Goal: Information Seeking & Learning: Learn about a topic

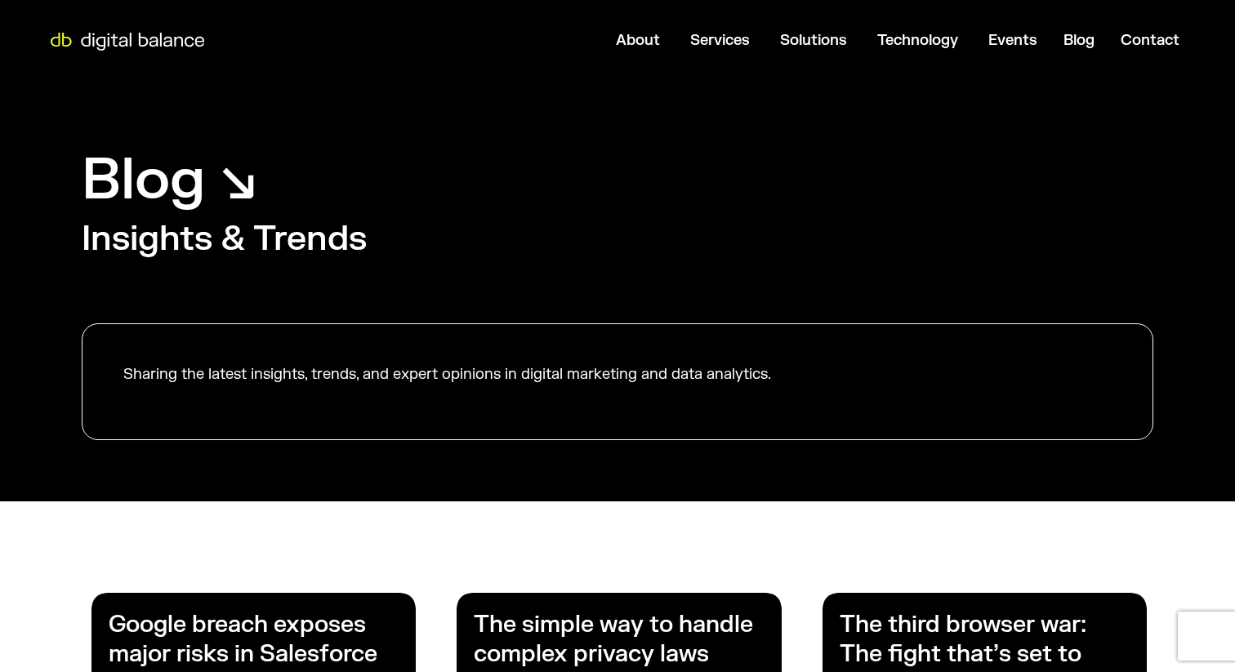
scroll to position [384, 0]
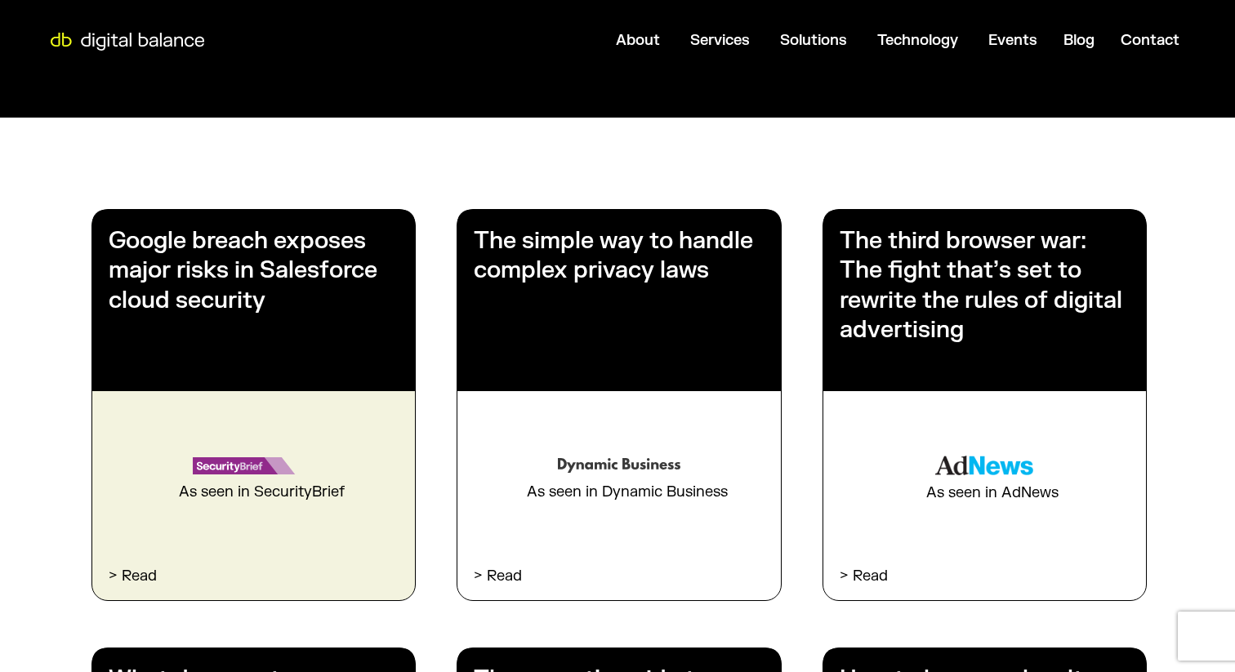
click at [302, 275] on h3 "Google breach exposes major risks in Salesforce cloud security" at bounding box center [254, 270] width 290 height 89
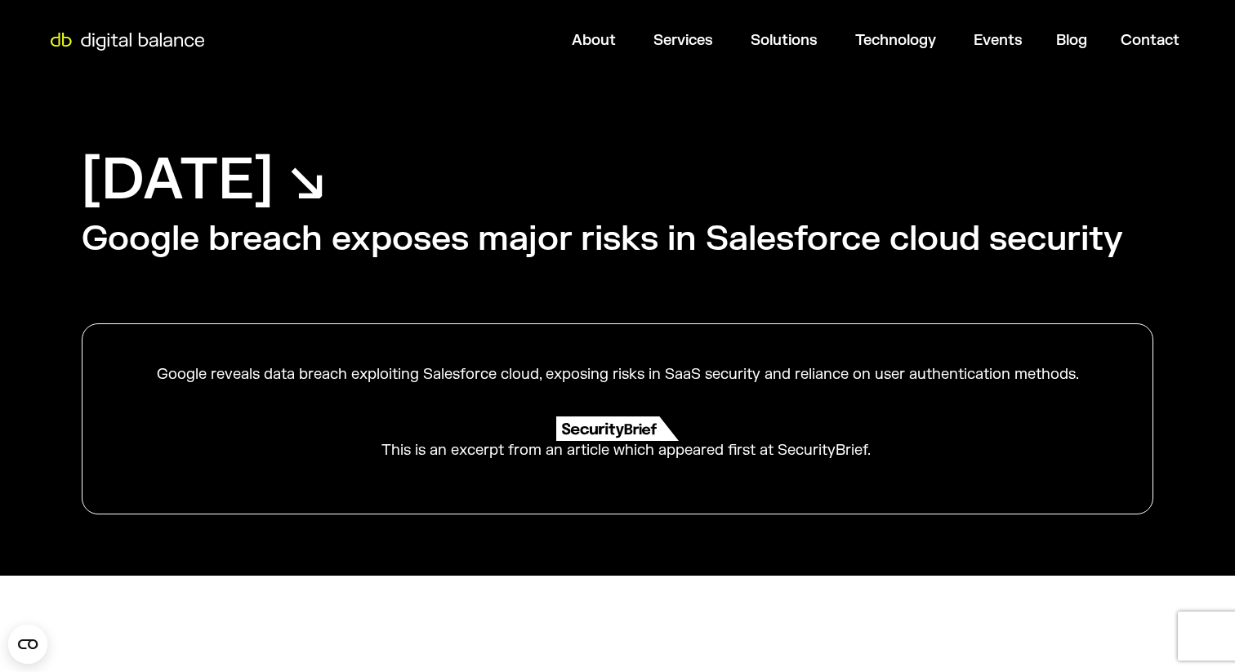
drag, startPoint x: 158, startPoint y: 372, endPoint x: 1114, endPoint y: 371, distance: 955.5
click at [1114, 371] on div "Google reveals data breach exploiting Salesforce cloud, exposing risks in SaaS …" at bounding box center [617, 418] width 1071 height 191
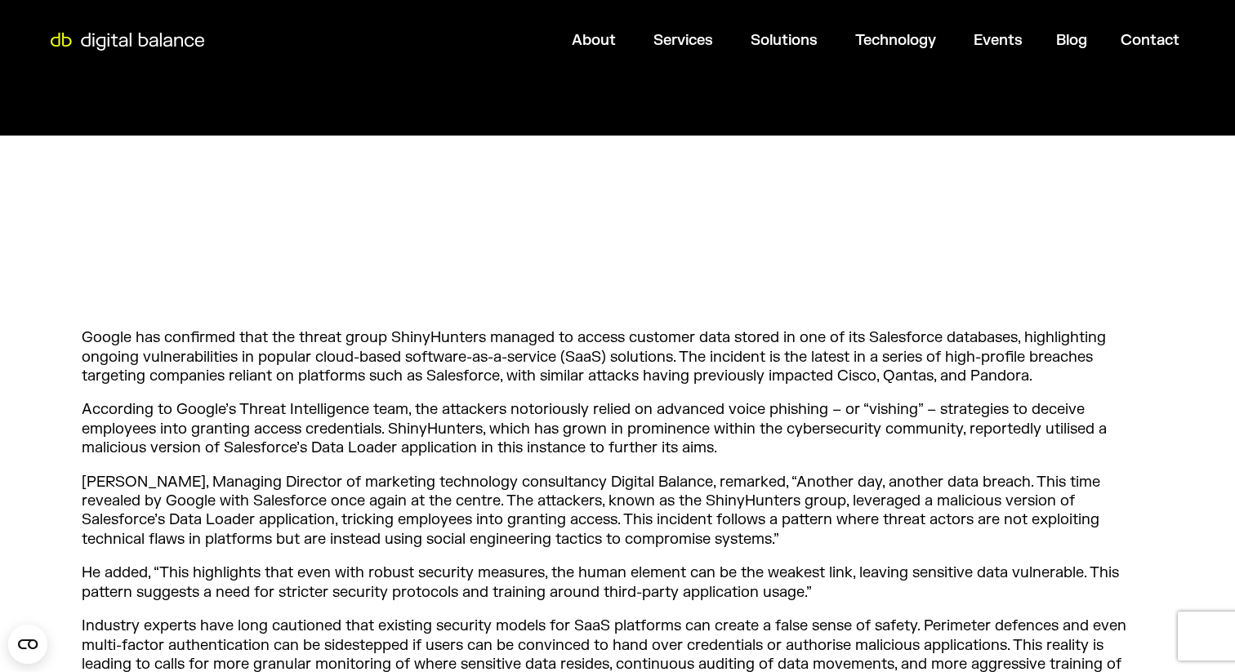
scroll to position [463, 0]
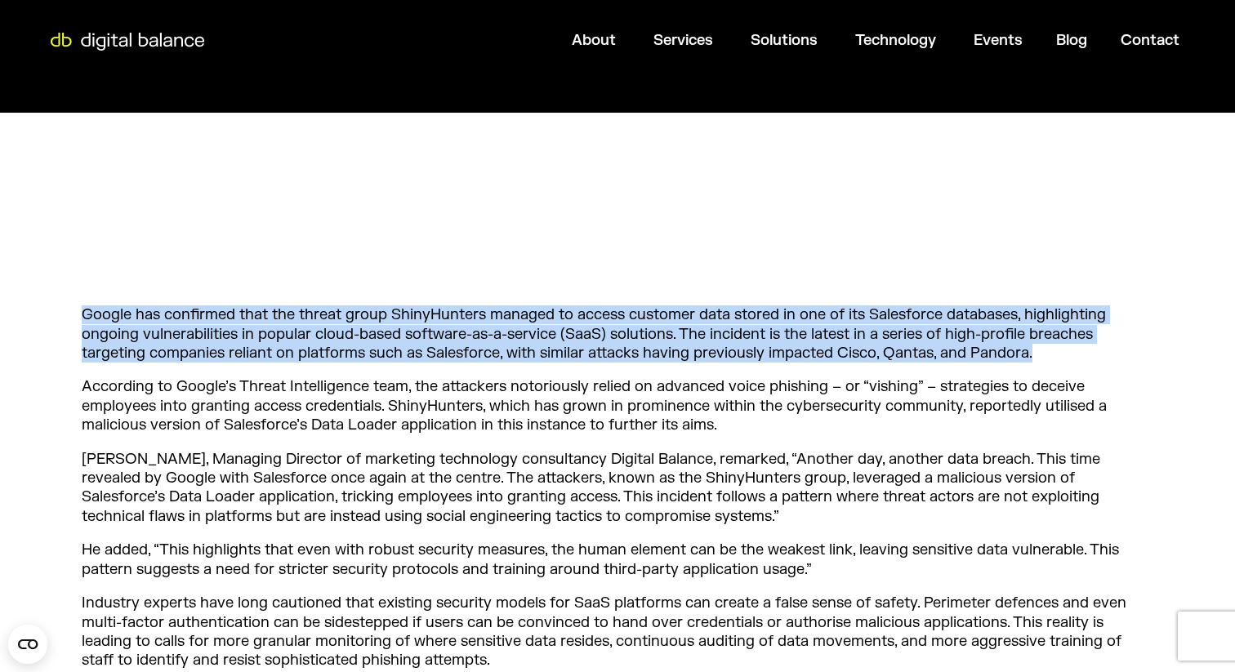
drag, startPoint x: 81, startPoint y: 315, endPoint x: 1078, endPoint y: 354, distance: 997.9
click at [1078, 354] on p "Google has confirmed that the threat group ShinyHunters managed to access custo…" at bounding box center [617, 333] width 1071 height 57
copy p "Google has confirmed that the threat group ShinyHunters managed to access custo…"
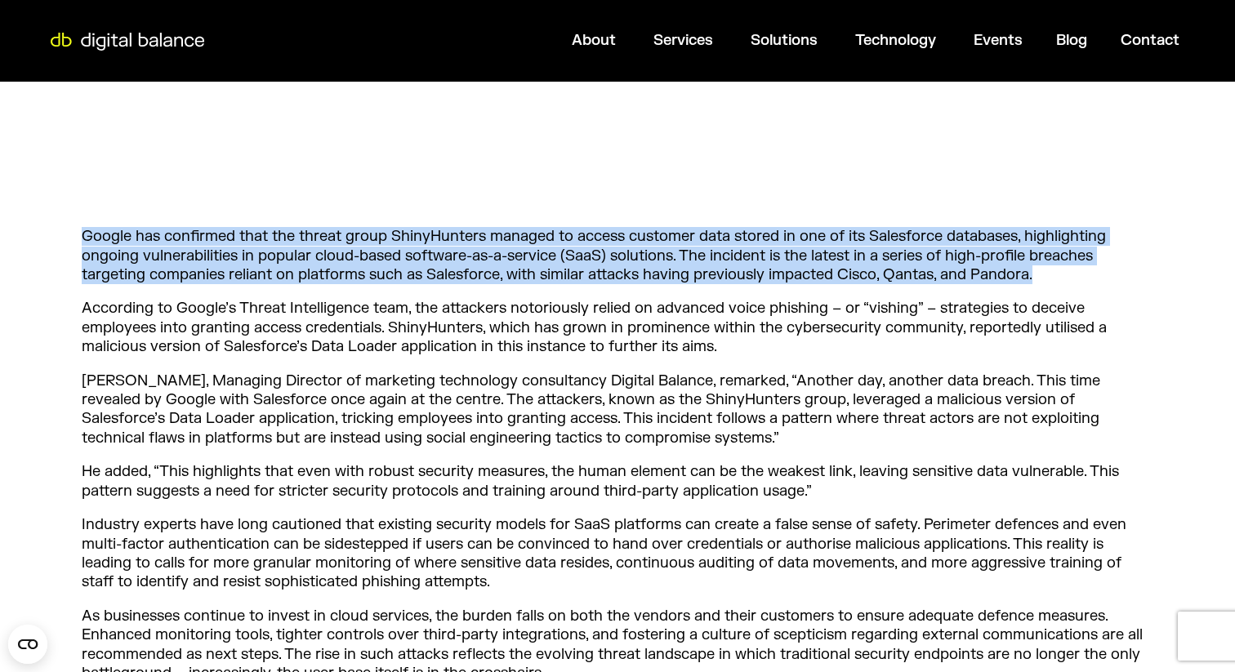
scroll to position [549, 0]
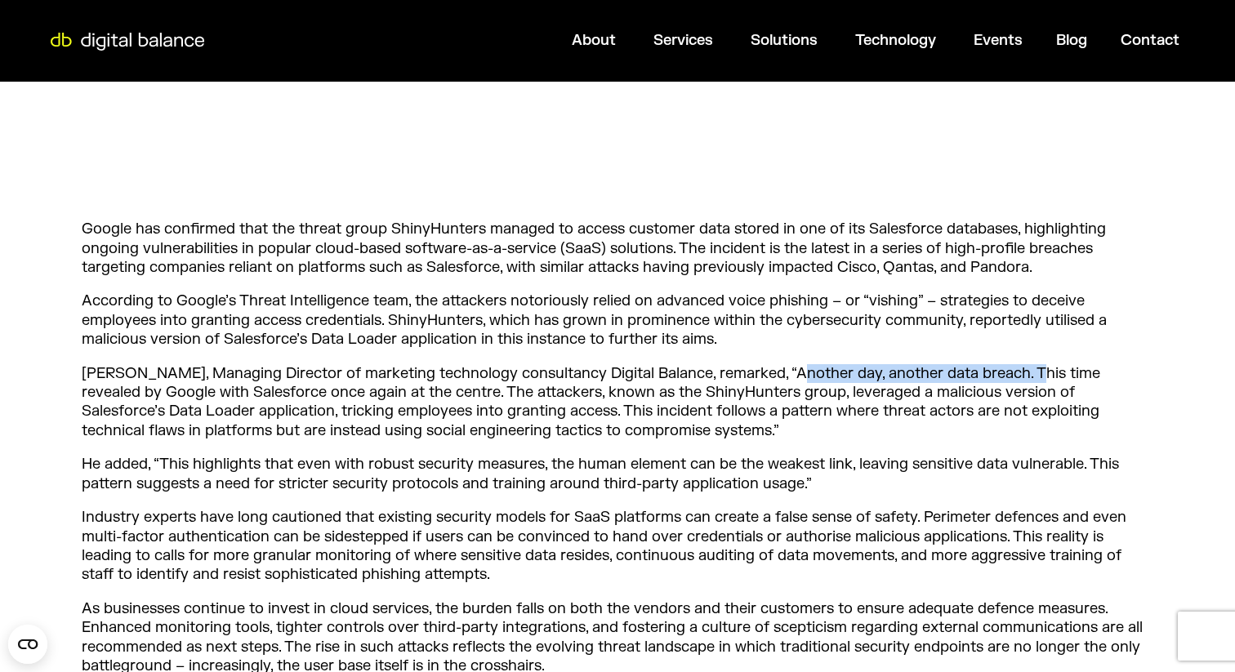
drag, startPoint x: 772, startPoint y: 370, endPoint x: 1008, endPoint y: 379, distance: 236.2
click at [1008, 379] on p "[PERSON_NAME], Managing Director of marketing technology consultancy Digital Ba…" at bounding box center [617, 402] width 1071 height 77
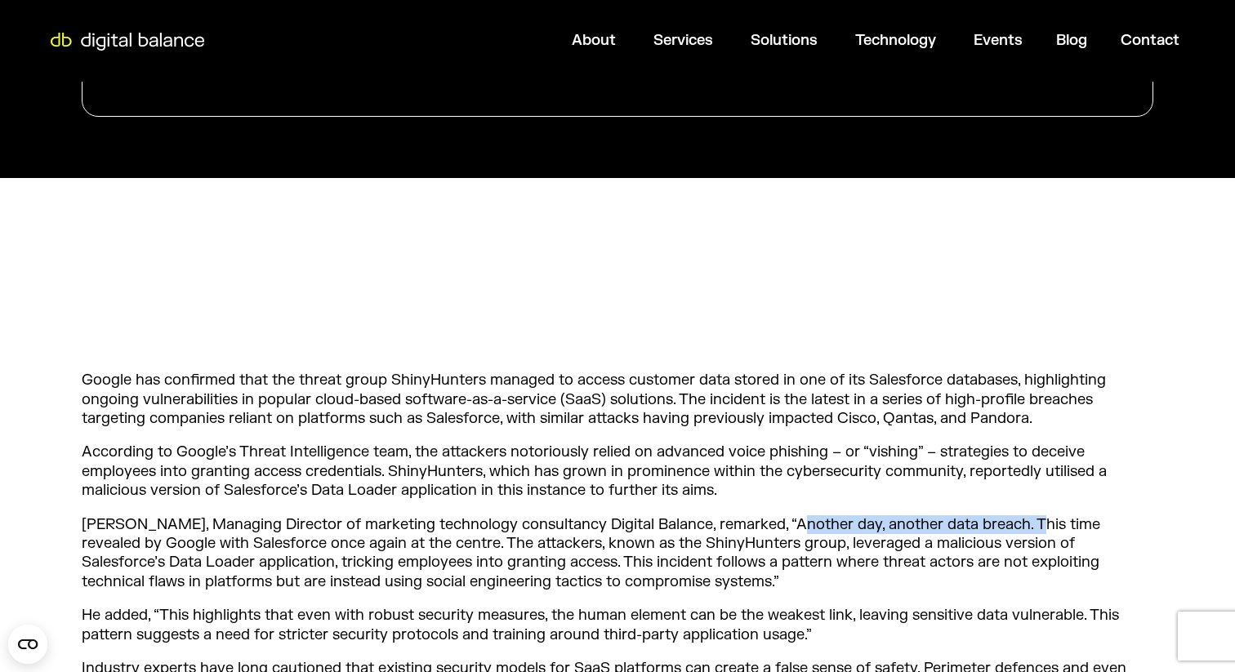
scroll to position [0, 0]
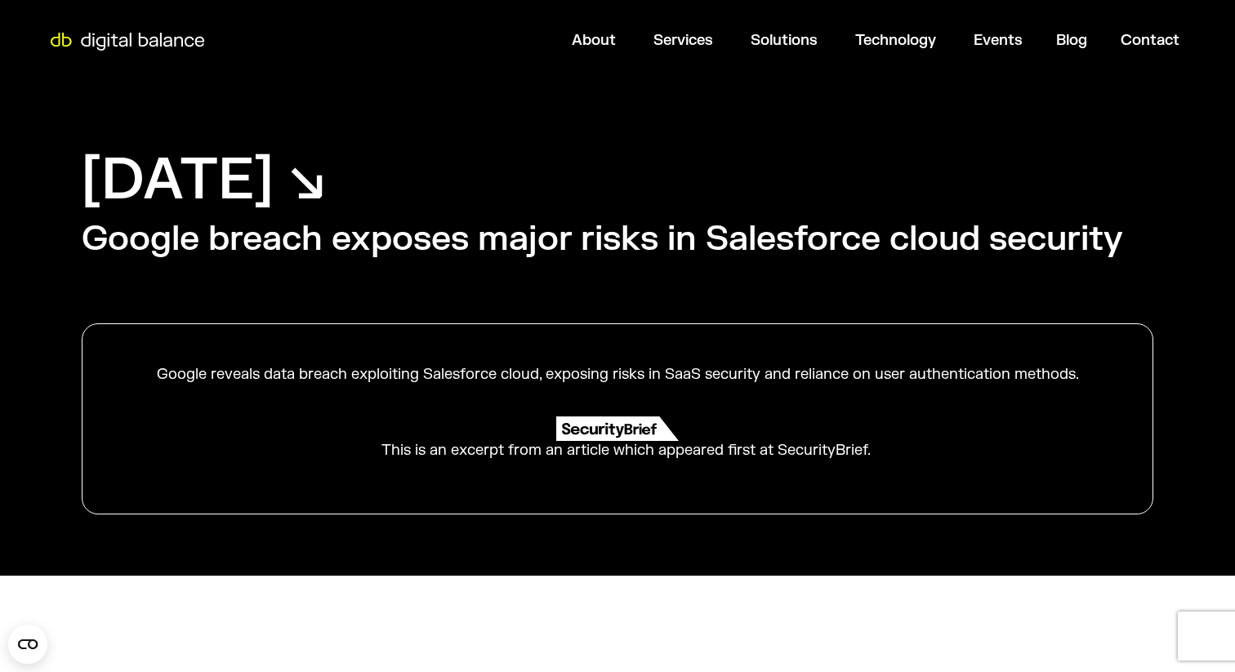
click at [602, 430] on img at bounding box center [617, 428] width 122 height 24
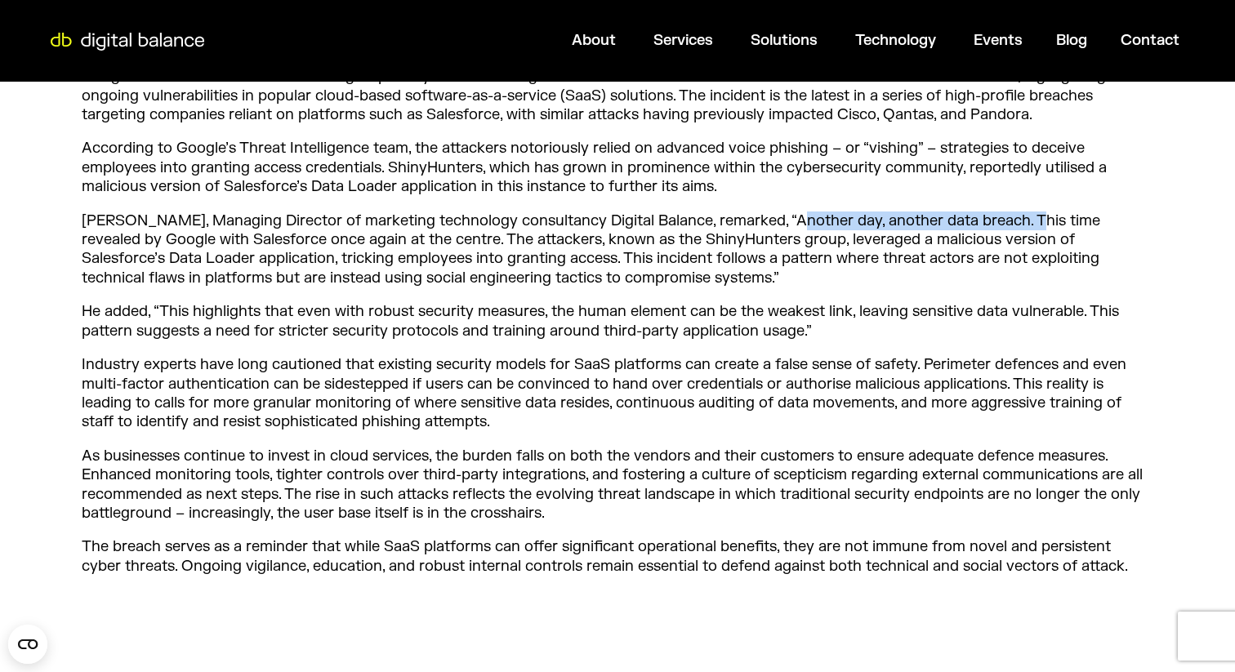
scroll to position [717, 0]
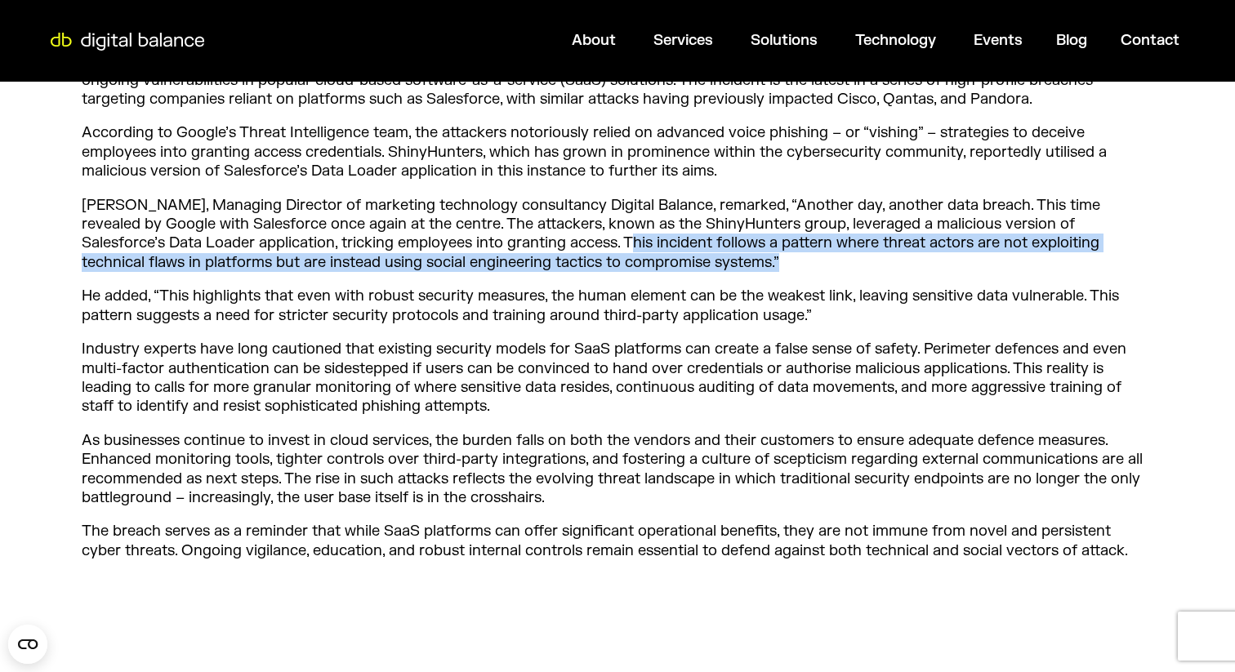
drag, startPoint x: 502, startPoint y: 243, endPoint x: 654, endPoint y: 266, distance: 153.7
click at [654, 266] on p "[PERSON_NAME], Managing Director of marketing technology consultancy Digital Ba…" at bounding box center [617, 234] width 1071 height 77
copy p "This incident follows a pattern where threat actors are not exploiting technica…"
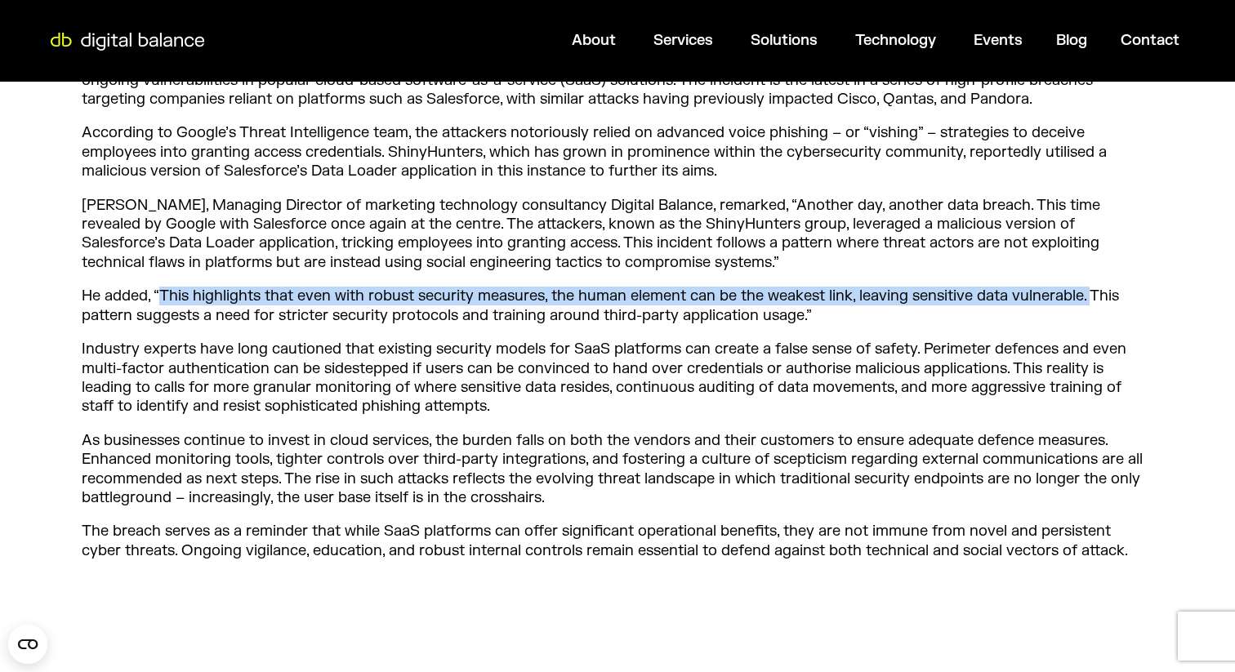
drag, startPoint x: 160, startPoint y: 294, endPoint x: 1093, endPoint y: 305, distance: 932.7
click at [1093, 305] on p "He added, “This highlights that even with robust security measures, the human e…" at bounding box center [617, 306] width 1071 height 38
copy p "This highlights that even with robust security measures, the human element can …"
